Goal: Task Accomplishment & Management: Check status

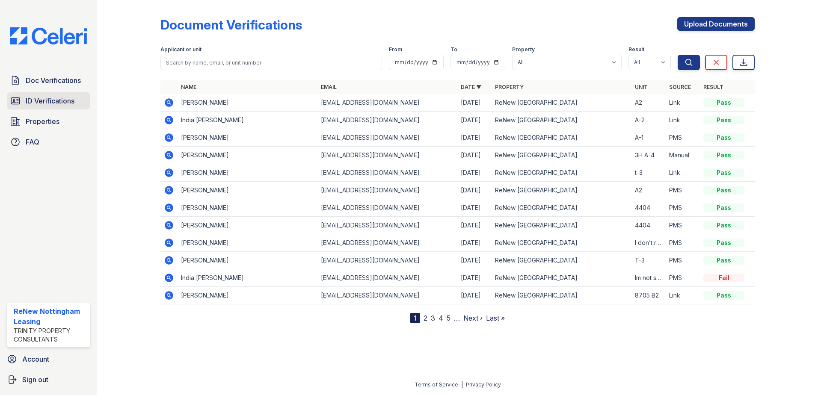
click at [67, 102] on span "ID Verifications" at bounding box center [50, 101] width 49 height 10
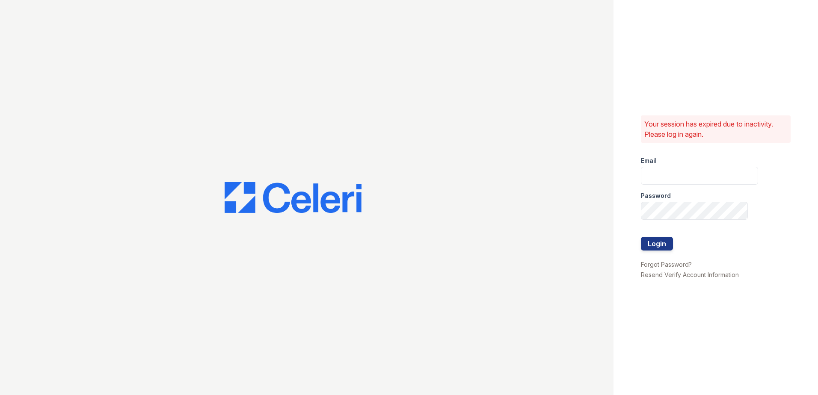
type input "[EMAIL_ADDRESS][DOMAIN_NAME]"
click at [659, 252] on div at bounding box center [699, 255] width 117 height 9
click at [659, 246] on button "Login" at bounding box center [657, 244] width 32 height 14
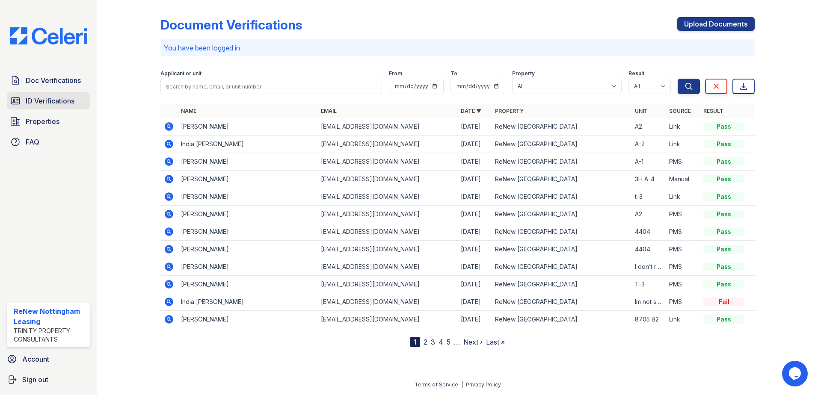
click at [62, 95] on link "ID Verifications" at bounding box center [48, 100] width 83 height 17
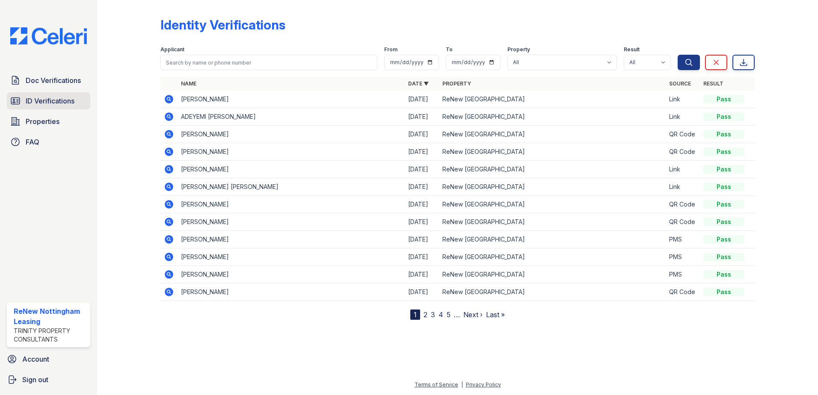
click at [68, 102] on span "ID Verifications" at bounding box center [50, 101] width 49 height 10
click at [23, 74] on link "Doc Verifications" at bounding box center [48, 80] width 83 height 17
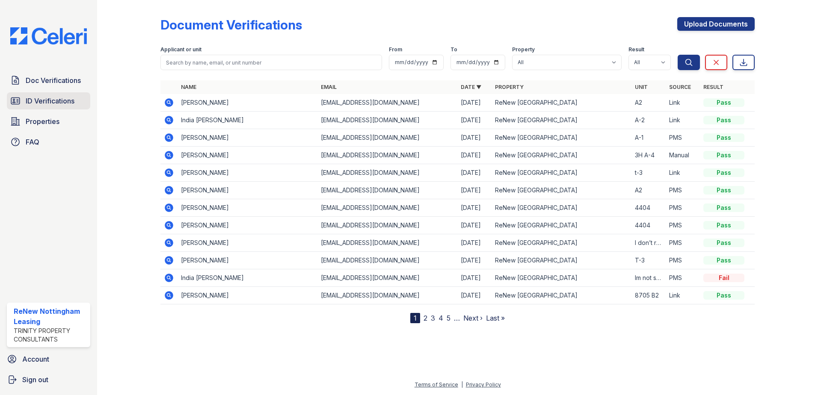
click at [39, 105] on span "ID Verifications" at bounding box center [50, 101] width 49 height 10
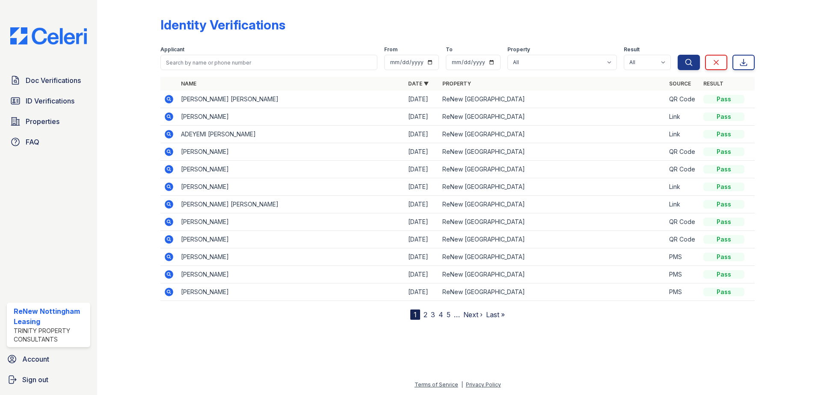
click at [171, 99] on icon at bounding box center [169, 99] width 9 height 9
